Goal: Information Seeking & Learning: Learn about a topic

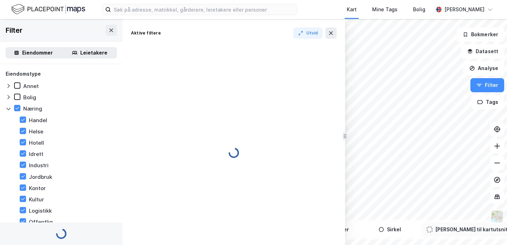
type input "Inkluder ()"
type input "--- ()"
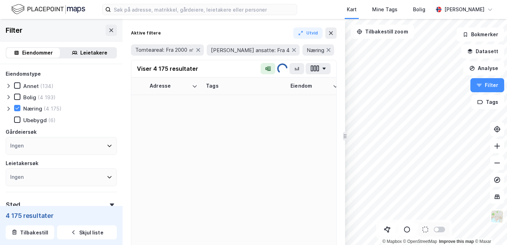
type input "Inkluder (4 175)"
type input "--- (4 175)"
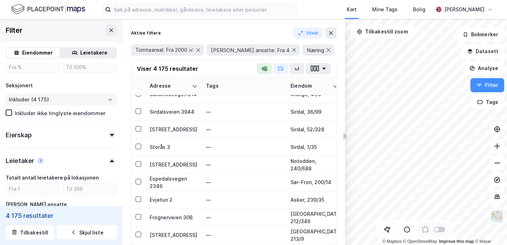
scroll to position [328, 0]
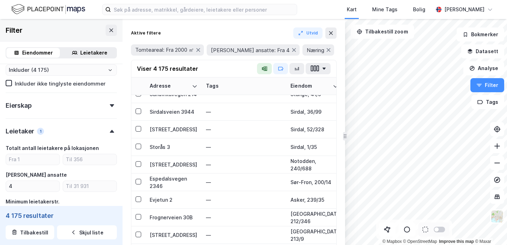
click at [87, 104] on div "Eierskap" at bounding box center [61, 103] width 111 height 20
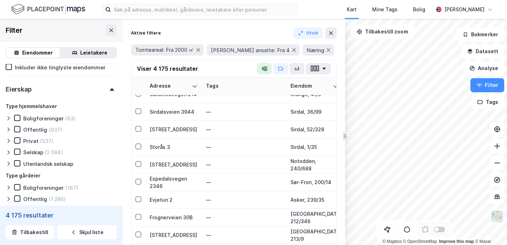
scroll to position [345, 0]
click at [32, 128] on div "Offentlig" at bounding box center [35, 129] width 24 height 7
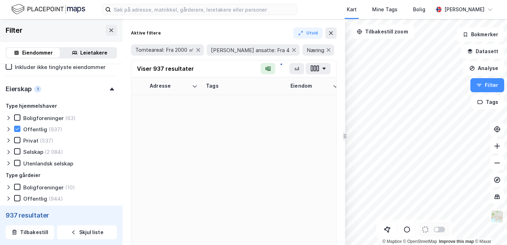
type input "Inkluder (937)"
type input "--- (937)"
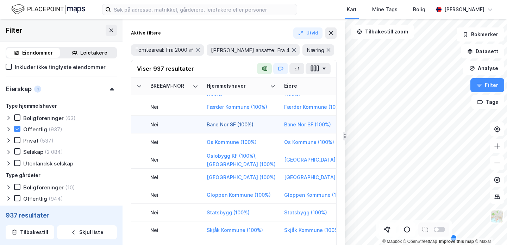
scroll to position [175, 1200]
